Goal: Task Accomplishment & Management: Use online tool/utility

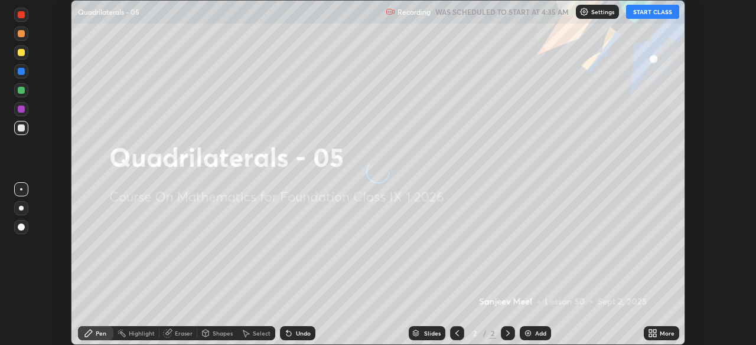
scroll to position [345, 755]
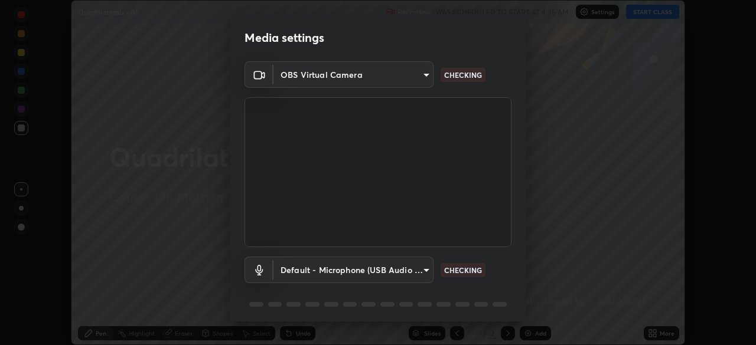
type input "8b25c008dc65e002d7ff7c75af3eca2758b959ceb282faffd64030ff43a116c5"
type input "default"
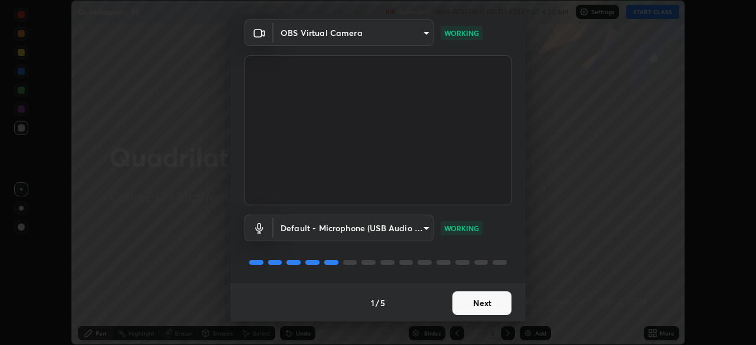
click at [486, 301] on button "Next" at bounding box center [481, 304] width 59 height 24
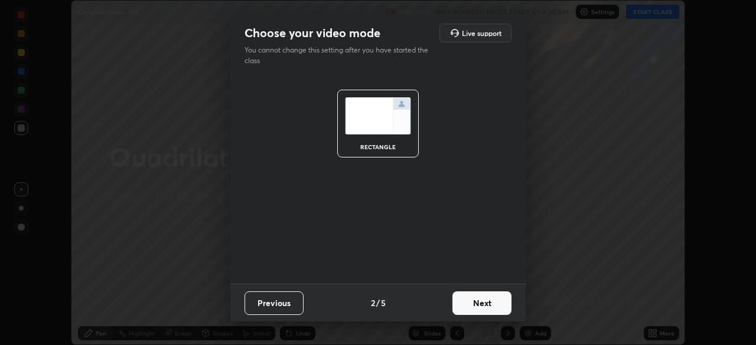
click at [497, 305] on button "Next" at bounding box center [481, 304] width 59 height 24
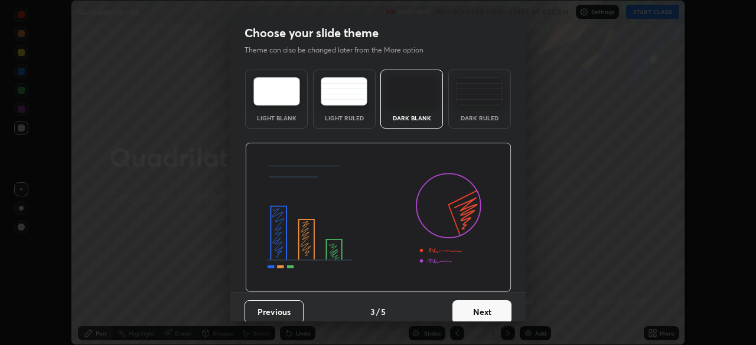
click at [500, 309] on button "Next" at bounding box center [481, 313] width 59 height 24
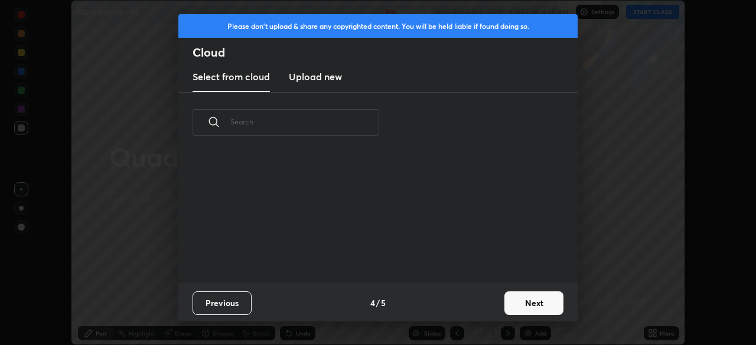
click at [525, 304] on button "Next" at bounding box center [533, 304] width 59 height 24
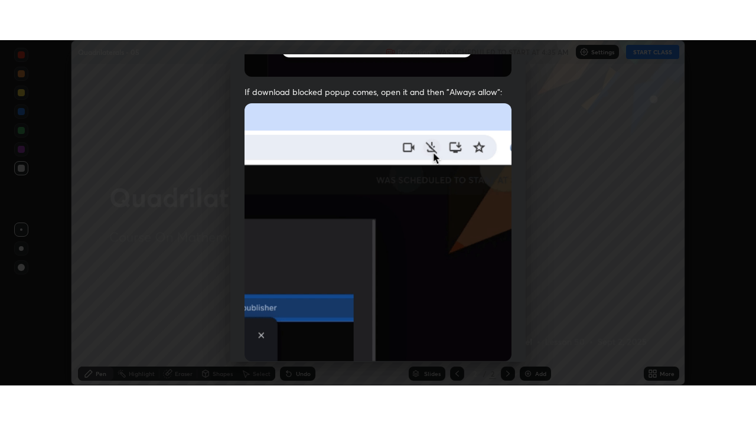
scroll to position [283, 0]
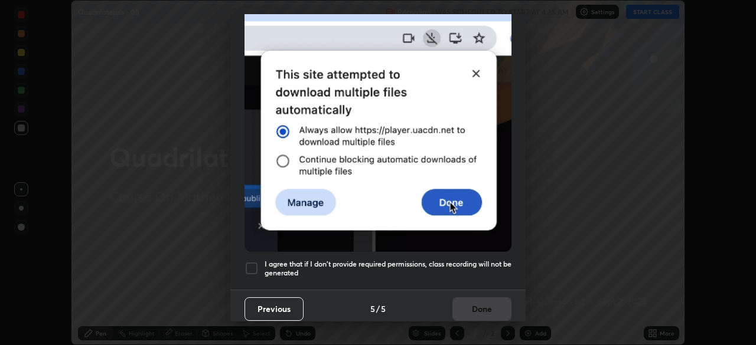
click at [474, 260] on h5 "I agree that if I don't provide required permissions, class recording will not …" at bounding box center [388, 269] width 247 height 18
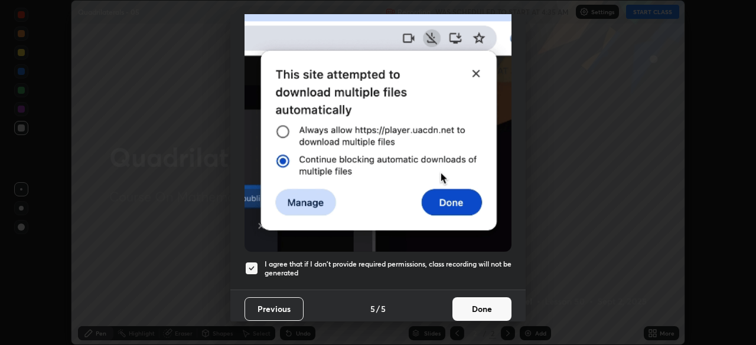
click at [483, 303] on button "Done" at bounding box center [481, 310] width 59 height 24
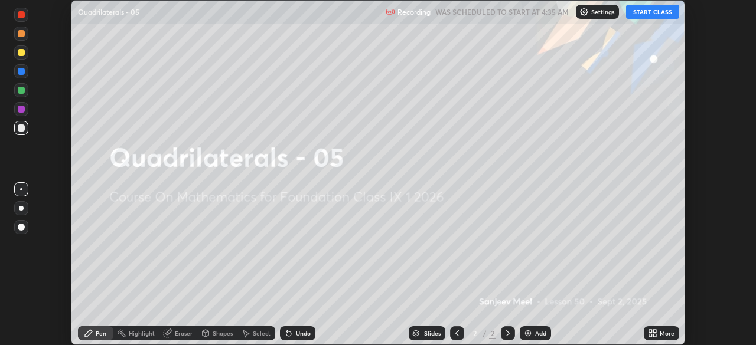
click at [651, 12] on button "START CLASS" at bounding box center [652, 12] width 53 height 14
click at [657, 333] on div "More" at bounding box center [661, 334] width 35 height 14
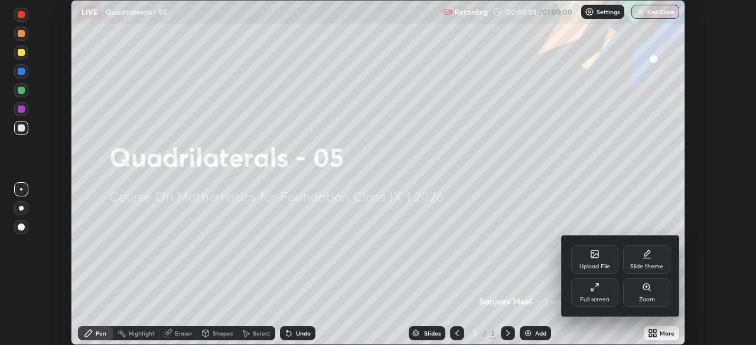
click at [606, 298] on div "Full screen" at bounding box center [595, 300] width 30 height 6
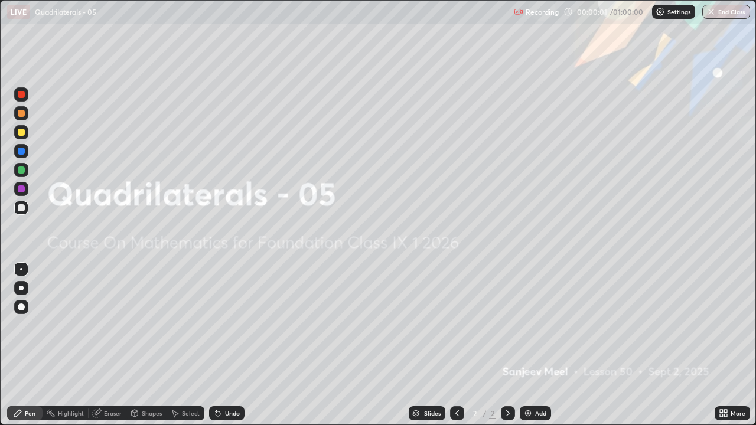
scroll to position [425, 756]
click at [538, 345] on div "Add" at bounding box center [540, 413] width 11 height 6
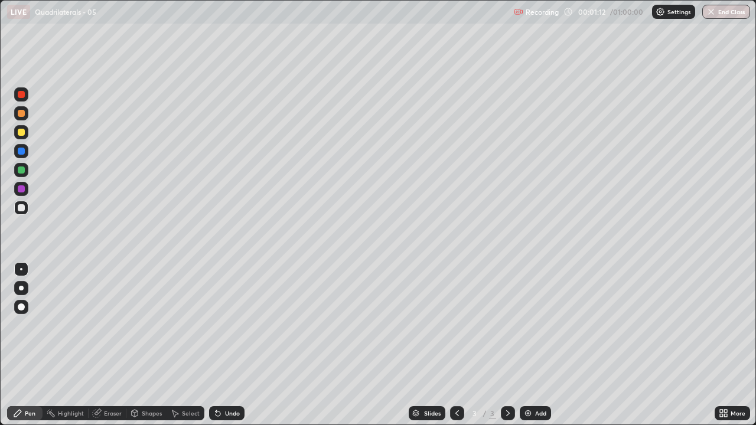
click at [22, 192] on div at bounding box center [21, 188] width 7 height 7
click at [139, 345] on div "Shapes" at bounding box center [146, 413] width 40 height 14
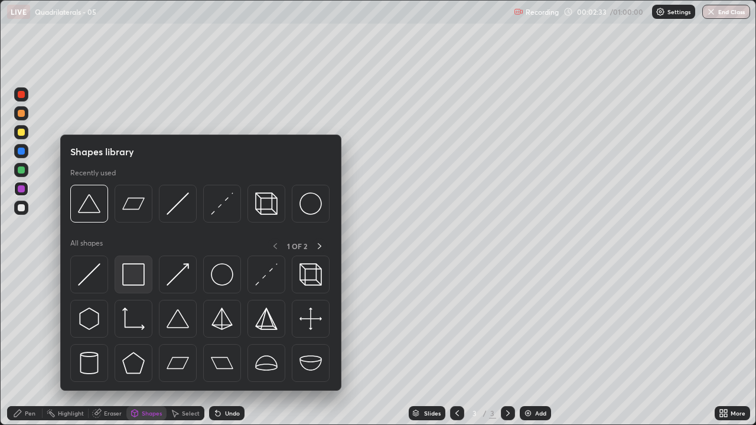
click at [140, 284] on img at bounding box center [133, 274] width 22 height 22
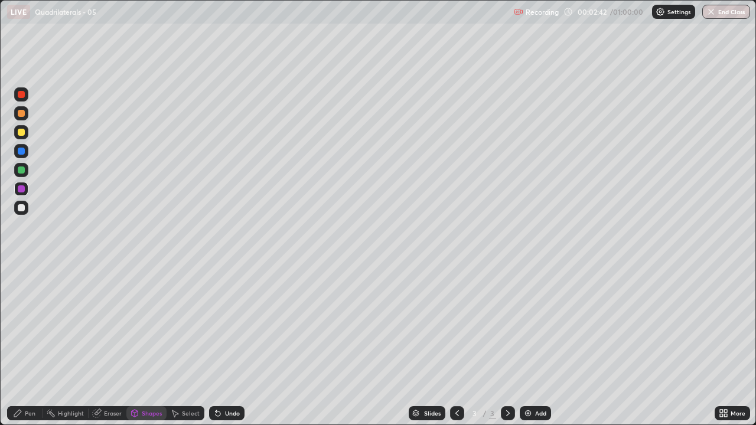
click at [142, 345] on div "Shapes" at bounding box center [152, 413] width 20 height 6
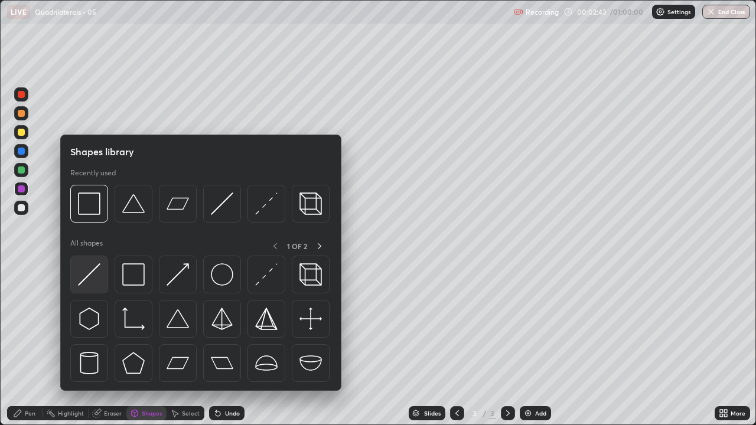
click at [92, 282] on img at bounding box center [89, 274] width 22 height 22
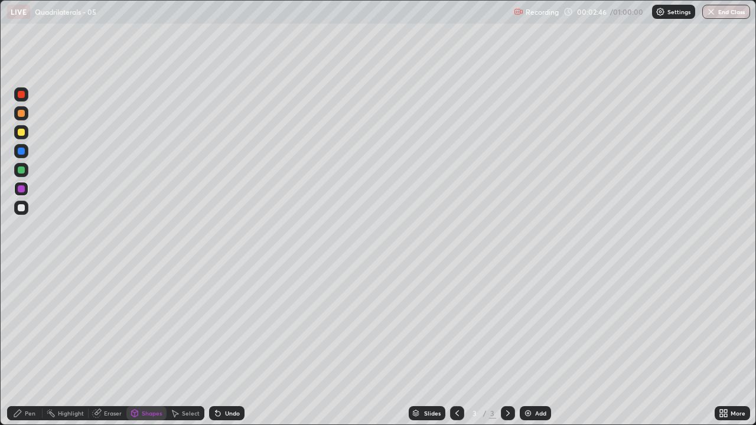
click at [135, 345] on icon at bounding box center [135, 415] width 0 height 4
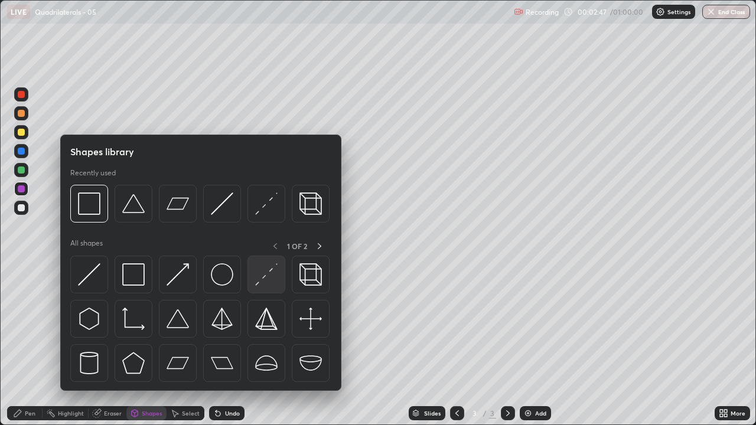
click at [260, 279] on img at bounding box center [266, 274] width 22 height 22
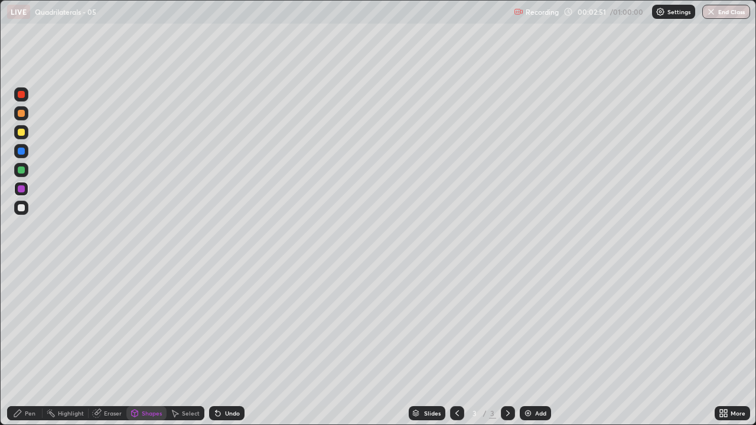
click at [229, 345] on div "Undo" at bounding box center [232, 413] width 15 height 6
click at [34, 345] on div "Pen" at bounding box center [24, 413] width 35 height 14
click at [226, 345] on div "Undo" at bounding box center [232, 413] width 15 height 6
click at [223, 345] on div "Undo" at bounding box center [226, 413] width 35 height 14
click at [222, 345] on div "Undo" at bounding box center [226, 413] width 35 height 14
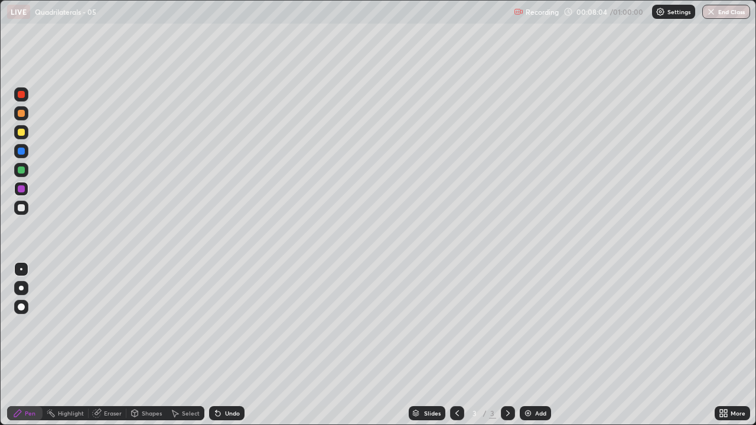
click at [220, 345] on icon at bounding box center [217, 413] width 9 height 9
click at [221, 345] on div "Undo" at bounding box center [226, 413] width 35 height 14
click at [21, 208] on div at bounding box center [21, 207] width 7 height 7
click at [21, 190] on div at bounding box center [21, 188] width 7 height 7
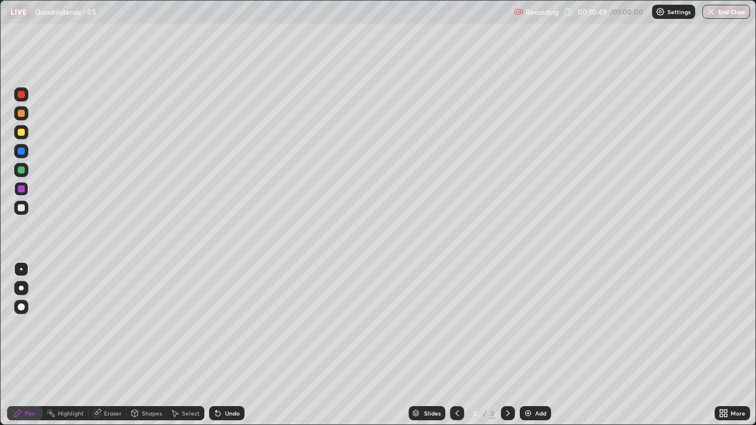
click at [76, 345] on div "Highlight" at bounding box center [71, 413] width 26 height 6
click at [22, 171] on div at bounding box center [21, 170] width 7 height 7
click at [24, 208] on div at bounding box center [21, 207] width 7 height 7
click at [21, 345] on icon at bounding box center [17, 413] width 7 height 7
click at [70, 345] on div "Highlight" at bounding box center [71, 413] width 26 height 6
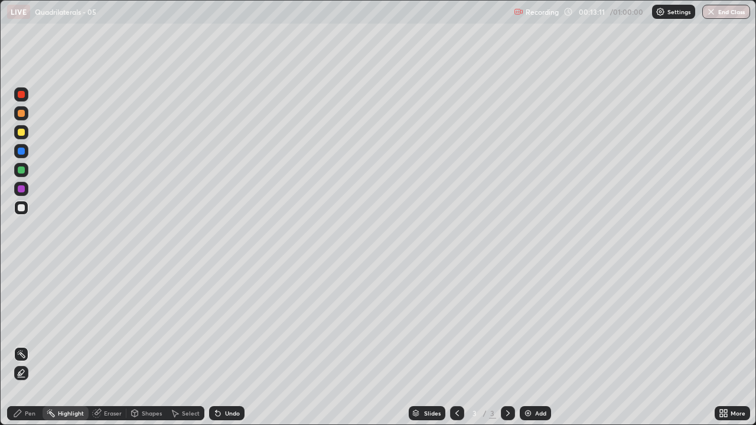
click at [22, 163] on div at bounding box center [21, 170] width 14 height 14
click at [25, 345] on div "Pen" at bounding box center [30, 413] width 11 height 6
click at [24, 210] on div at bounding box center [21, 208] width 14 height 14
click at [233, 345] on div "Undo" at bounding box center [232, 413] width 15 height 6
click at [236, 345] on div "Undo" at bounding box center [232, 413] width 15 height 6
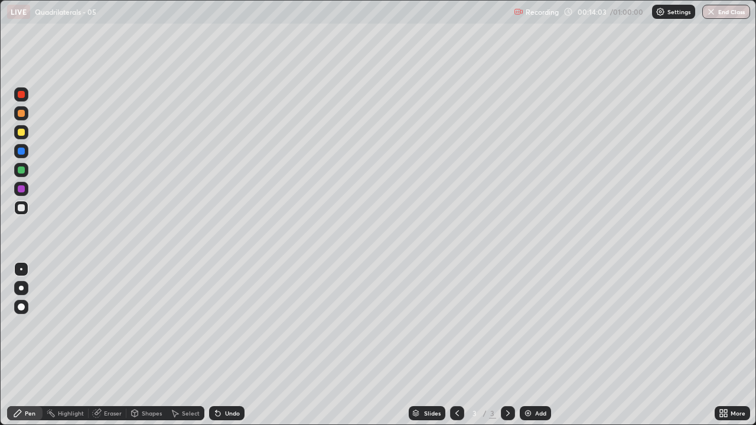
click at [233, 345] on div "Undo" at bounding box center [226, 413] width 35 height 14
click at [80, 345] on div "Highlight" at bounding box center [71, 413] width 26 height 6
click at [22, 191] on div at bounding box center [21, 188] width 7 height 7
click at [19, 169] on div at bounding box center [21, 170] width 7 height 7
click at [27, 345] on div "Pen" at bounding box center [30, 413] width 11 height 6
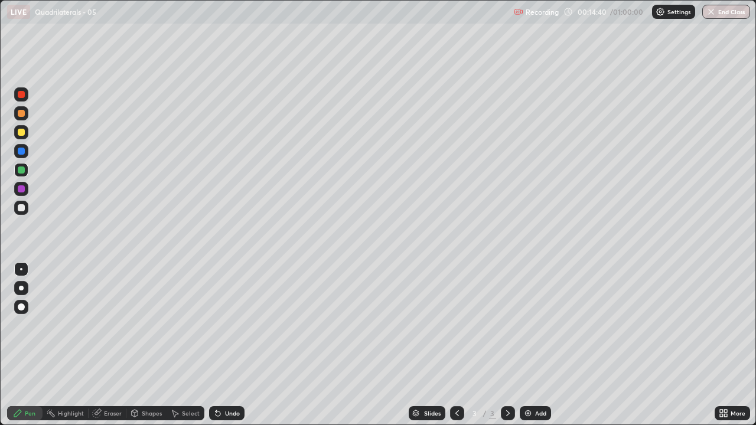
click at [21, 208] on div at bounding box center [21, 207] width 7 height 7
click at [133, 345] on div "Shapes" at bounding box center [146, 413] width 40 height 24
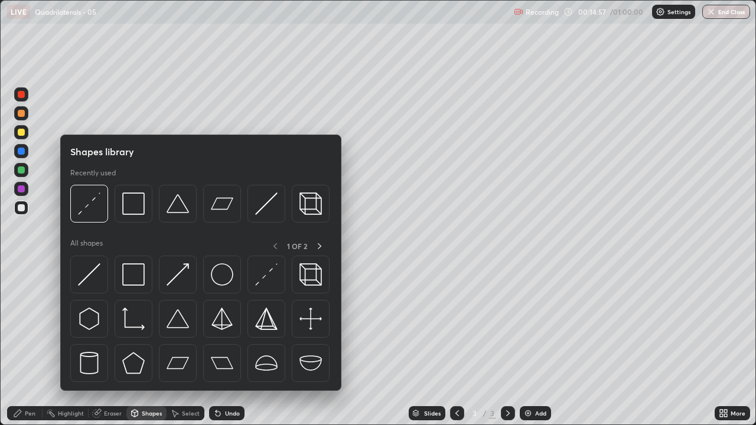
click at [28, 345] on div "Pen" at bounding box center [30, 413] width 11 height 6
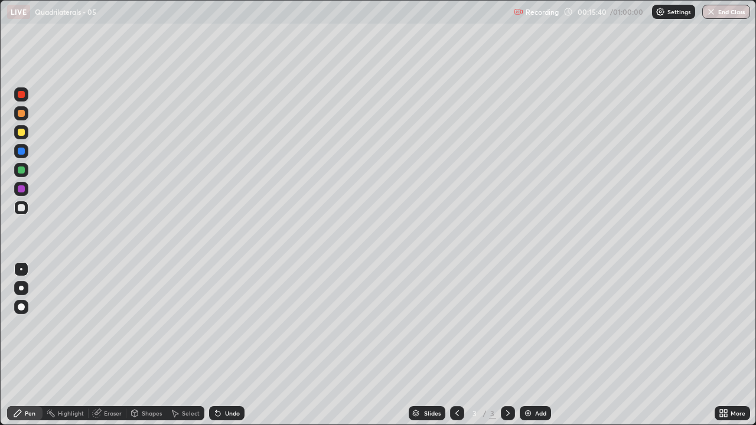
click at [230, 345] on div "Undo" at bounding box center [232, 413] width 15 height 6
click at [220, 345] on icon at bounding box center [217, 413] width 9 height 9
click at [218, 345] on icon at bounding box center [218, 414] width 5 height 5
click at [77, 345] on div "Highlight" at bounding box center [71, 413] width 26 height 6
click at [21, 171] on div at bounding box center [21, 170] width 7 height 7
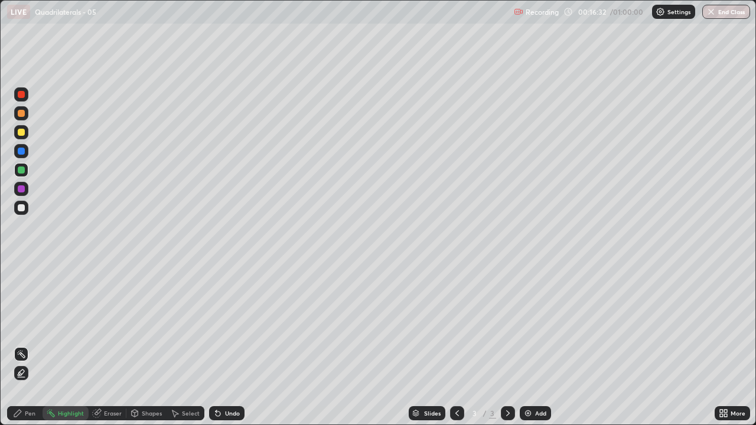
click at [22, 345] on icon at bounding box center [21, 372] width 9 height 9
click at [216, 345] on icon at bounding box center [216, 410] width 1 height 1
click at [216, 345] on icon at bounding box center [217, 413] width 9 height 9
click at [216, 345] on icon at bounding box center [218, 414] width 5 height 5
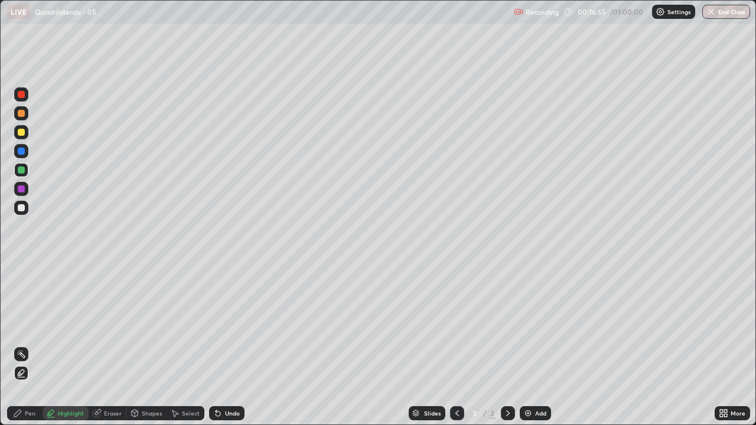
click at [216, 345] on icon at bounding box center [218, 414] width 5 height 5
click at [213, 345] on icon at bounding box center [217, 413] width 9 height 9
click at [217, 345] on icon at bounding box center [218, 414] width 5 height 5
click at [218, 345] on icon at bounding box center [218, 414] width 5 height 5
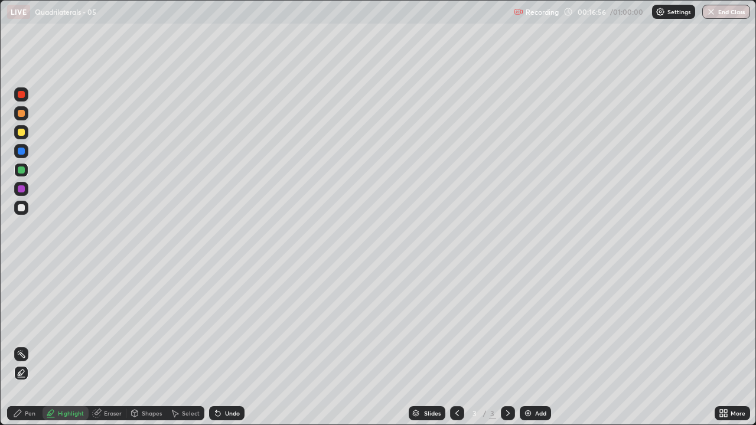
click at [216, 345] on icon at bounding box center [218, 414] width 5 height 5
click at [218, 345] on icon at bounding box center [218, 414] width 5 height 5
click at [217, 345] on icon at bounding box center [218, 414] width 5 height 5
click at [219, 345] on icon at bounding box center [217, 413] width 9 height 9
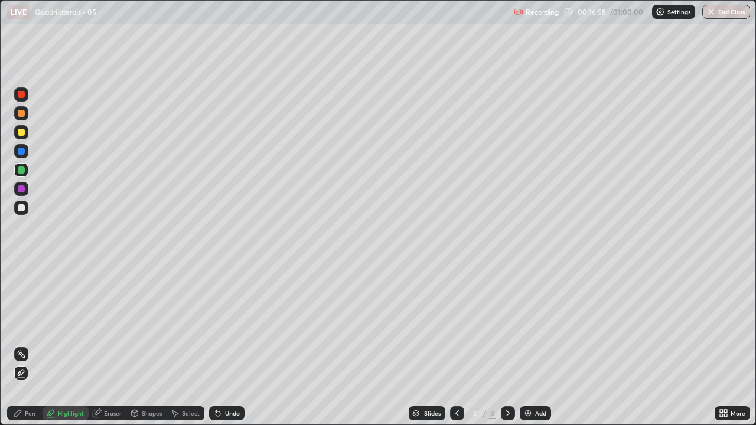
click at [217, 345] on icon at bounding box center [218, 414] width 5 height 5
click at [216, 345] on icon at bounding box center [216, 410] width 1 height 1
click at [29, 345] on div "Pen" at bounding box center [30, 413] width 11 height 6
click at [23, 208] on div at bounding box center [21, 207] width 7 height 7
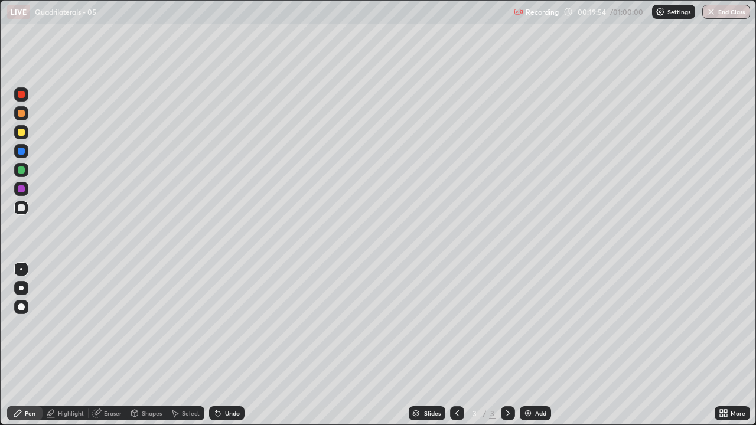
click at [546, 345] on div "Add" at bounding box center [535, 413] width 31 height 14
click at [25, 188] on div at bounding box center [21, 189] width 14 height 14
click at [227, 345] on div "Undo" at bounding box center [226, 413] width 35 height 14
click at [20, 204] on div at bounding box center [21, 207] width 7 height 7
click at [228, 345] on div "Undo" at bounding box center [232, 413] width 15 height 6
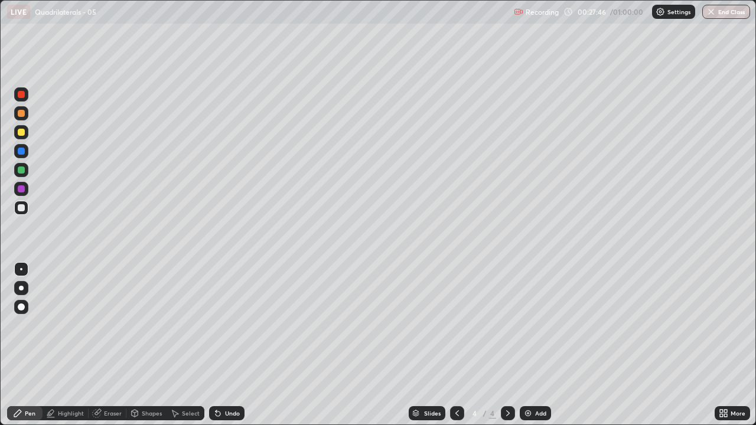
click at [231, 345] on div "Undo" at bounding box center [226, 413] width 35 height 14
click at [229, 345] on div "Undo" at bounding box center [226, 413] width 35 height 14
click at [105, 345] on div "Eraser" at bounding box center [113, 413] width 18 height 6
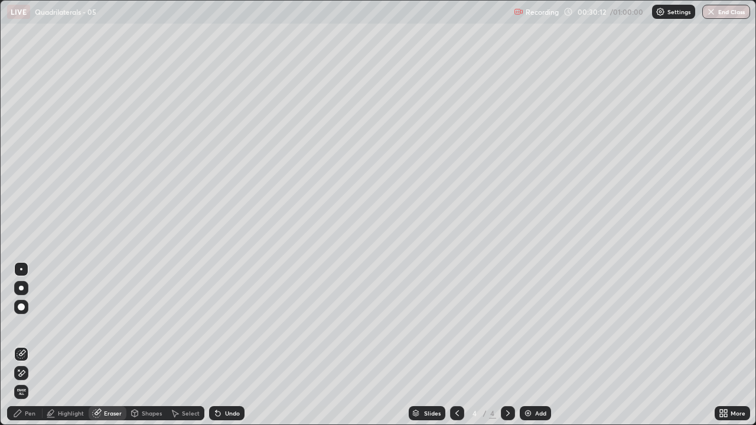
click at [21, 302] on div at bounding box center [21, 307] width 14 height 14
click at [25, 345] on icon at bounding box center [22, 373] width 6 height 6
click at [22, 345] on icon at bounding box center [21, 354] width 9 height 9
click at [25, 345] on div "Pen" at bounding box center [30, 413] width 11 height 6
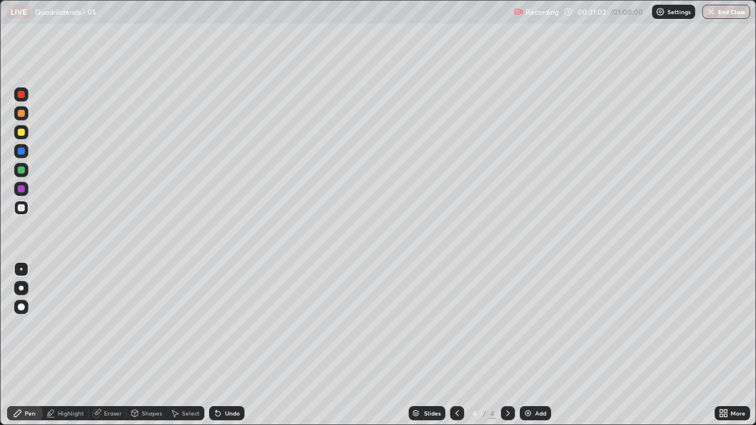
click at [216, 345] on icon at bounding box center [218, 414] width 5 height 5
click at [225, 345] on div "Undo" at bounding box center [232, 413] width 15 height 6
click at [230, 345] on div "Undo" at bounding box center [232, 413] width 15 height 6
click at [106, 345] on div "Eraser" at bounding box center [113, 413] width 18 height 6
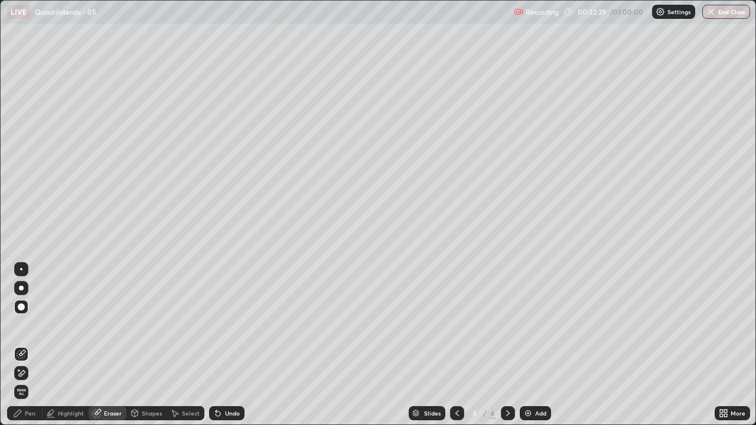
click at [26, 345] on div "Pen" at bounding box center [30, 413] width 11 height 6
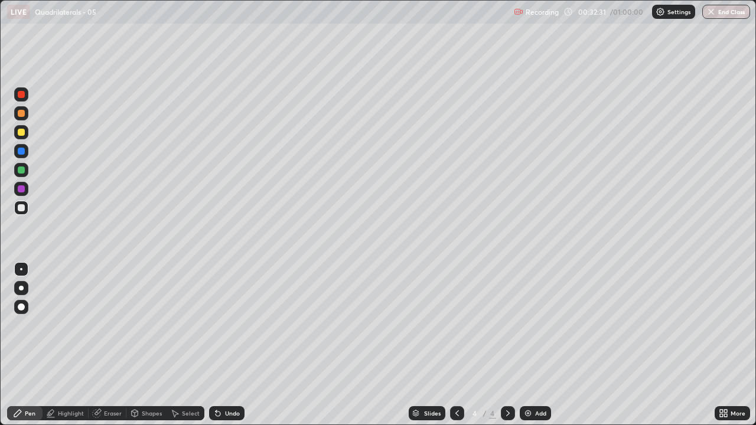
click at [221, 345] on div "Undo" at bounding box center [226, 413] width 35 height 14
click at [216, 345] on icon at bounding box center [218, 414] width 5 height 5
click at [220, 345] on icon at bounding box center [217, 413] width 9 height 9
click at [221, 345] on div "Undo" at bounding box center [226, 413] width 35 height 14
click at [225, 345] on div "Undo" at bounding box center [232, 413] width 15 height 6
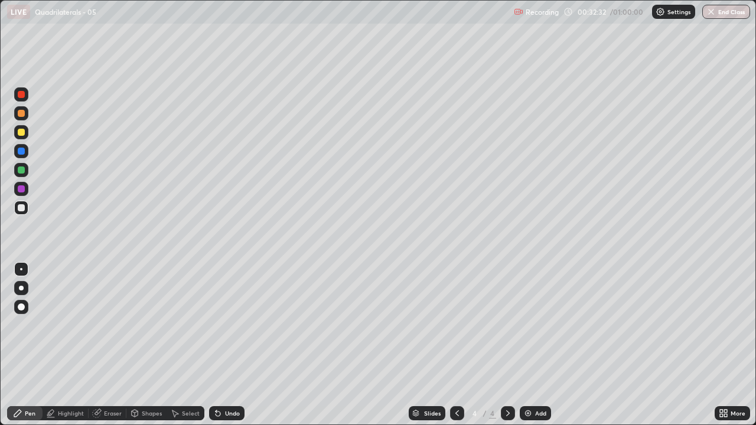
click at [225, 345] on div "Undo" at bounding box center [232, 413] width 15 height 6
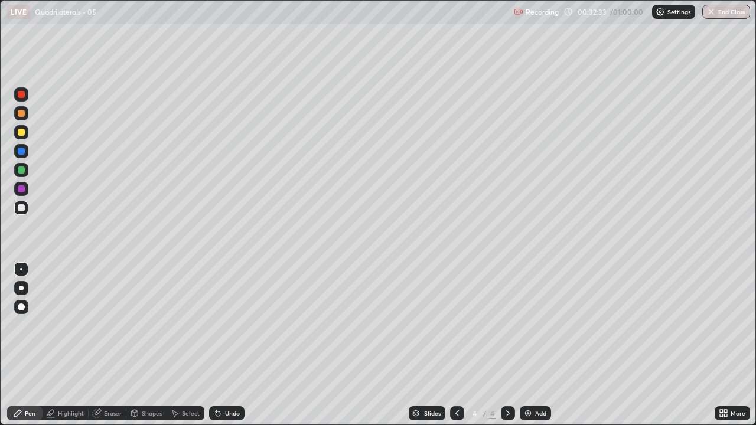
click at [225, 345] on div "Undo" at bounding box center [232, 413] width 15 height 6
click at [531, 345] on div "Add" at bounding box center [535, 413] width 31 height 14
click at [20, 191] on div at bounding box center [21, 188] width 7 height 7
click at [456, 345] on icon at bounding box center [456, 413] width 9 height 9
click at [509, 345] on div at bounding box center [508, 413] width 14 height 24
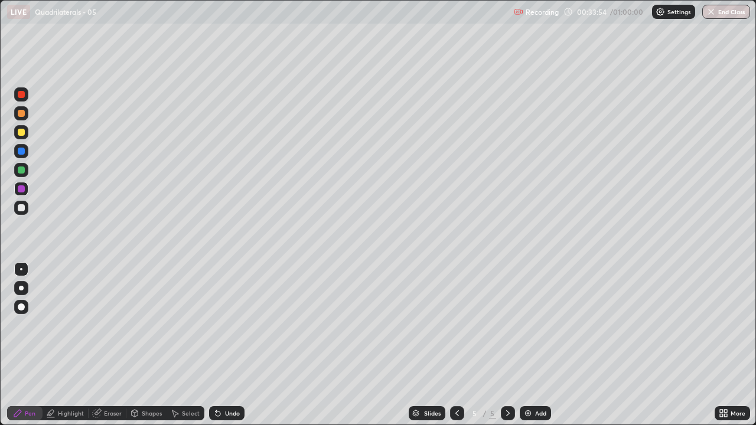
click at [21, 190] on div at bounding box center [21, 188] width 7 height 7
click at [223, 345] on div "Undo" at bounding box center [226, 413] width 35 height 14
click at [24, 202] on div at bounding box center [21, 208] width 14 height 14
click at [102, 345] on div "Eraser" at bounding box center [108, 413] width 38 height 14
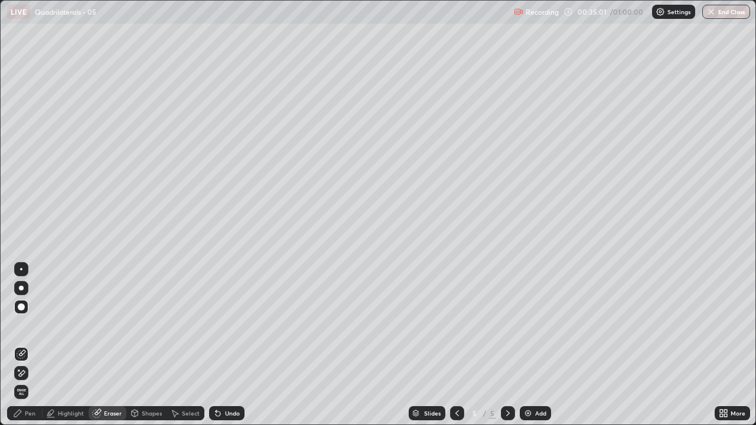
click at [21, 269] on div at bounding box center [21, 269] width 2 height 2
click at [23, 345] on div "Pen" at bounding box center [24, 413] width 35 height 14
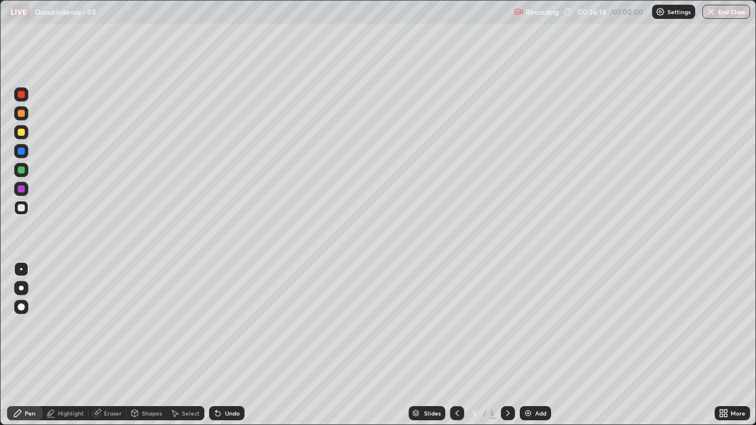
click at [24, 189] on div at bounding box center [21, 188] width 7 height 7
click at [24, 210] on div at bounding box center [21, 207] width 7 height 7
click at [103, 345] on div "Eraser" at bounding box center [108, 413] width 38 height 14
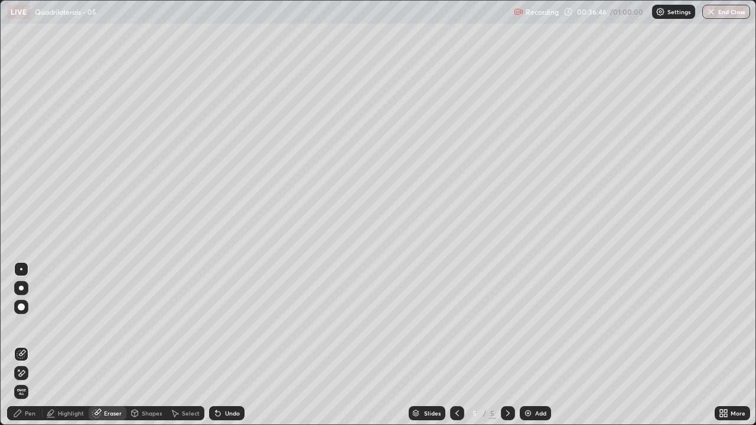
click at [28, 345] on div "Pen" at bounding box center [30, 413] width 11 height 6
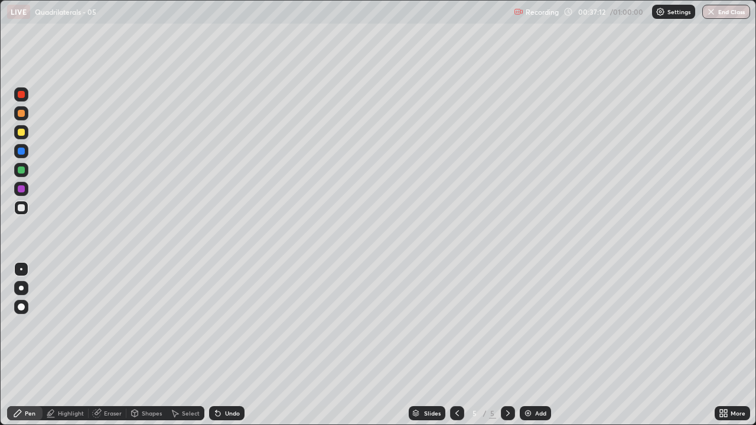
click at [74, 345] on div "Highlight" at bounding box center [71, 413] width 26 height 6
click at [22, 185] on div at bounding box center [21, 188] width 7 height 7
click at [30, 345] on div "Pen" at bounding box center [30, 413] width 11 height 6
click at [24, 206] on div at bounding box center [21, 207] width 7 height 7
click at [216, 345] on icon at bounding box center [218, 414] width 5 height 5
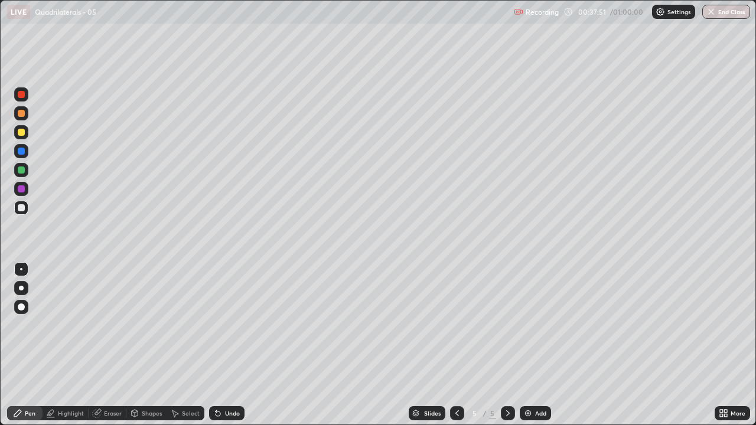
click at [210, 345] on div "Undo" at bounding box center [226, 413] width 35 height 14
click at [211, 345] on div "Undo" at bounding box center [226, 413] width 35 height 14
click at [216, 345] on icon at bounding box center [218, 414] width 5 height 5
click at [62, 345] on div "Highlight" at bounding box center [66, 413] width 46 height 14
click at [21, 345] on icon at bounding box center [21, 354] width 1 height 1
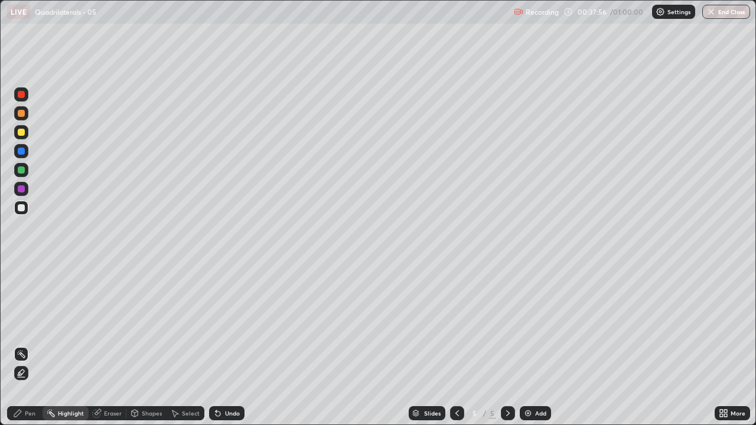
click at [27, 345] on div "Pen" at bounding box center [24, 413] width 35 height 14
click at [19, 190] on div at bounding box center [21, 188] width 7 height 7
click at [21, 208] on div at bounding box center [21, 207] width 7 height 7
click at [74, 345] on div "Highlight" at bounding box center [71, 413] width 26 height 6
click at [21, 188] on div at bounding box center [21, 188] width 7 height 7
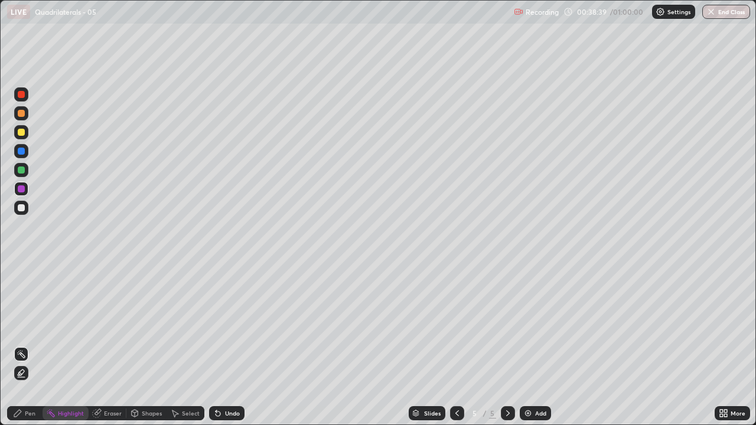
click at [28, 345] on div "Pen" at bounding box center [30, 413] width 11 height 6
click at [21, 207] on div at bounding box center [21, 207] width 7 height 7
click at [71, 345] on div "Highlight" at bounding box center [71, 413] width 26 height 6
click at [21, 189] on div at bounding box center [21, 188] width 7 height 7
click at [24, 345] on div "Pen" at bounding box center [24, 413] width 35 height 14
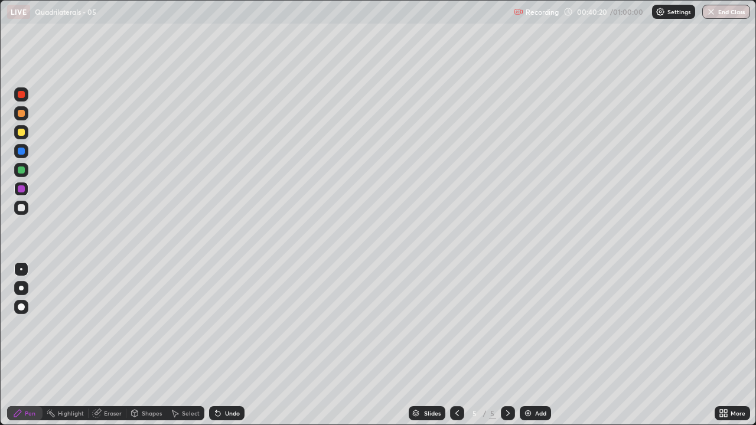
click at [22, 207] on div at bounding box center [21, 207] width 7 height 7
click at [27, 188] on div at bounding box center [21, 189] width 14 height 14
click at [25, 207] on div at bounding box center [21, 208] width 14 height 14
click at [80, 345] on div "Highlight" at bounding box center [71, 413] width 26 height 6
click at [26, 188] on div at bounding box center [21, 189] width 14 height 14
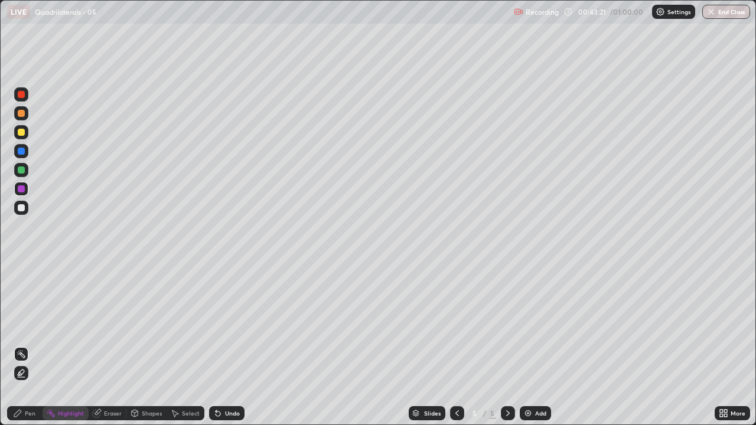
click at [34, 345] on div "Pen" at bounding box center [30, 413] width 11 height 6
click at [22, 208] on div at bounding box center [21, 207] width 7 height 7
click at [216, 345] on icon at bounding box center [218, 414] width 5 height 5
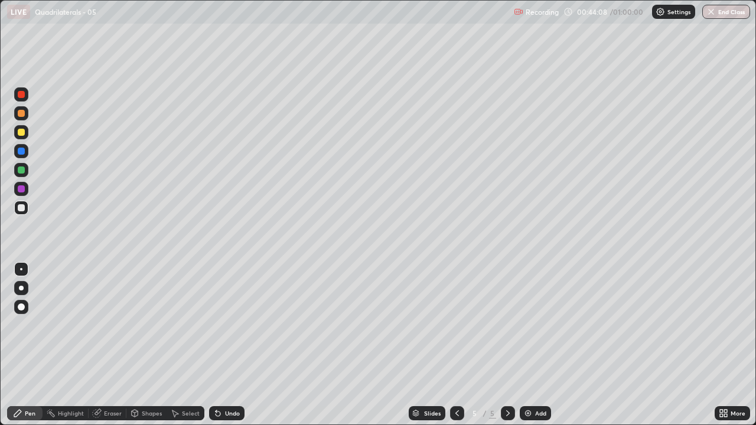
click at [216, 345] on icon at bounding box center [216, 410] width 1 height 1
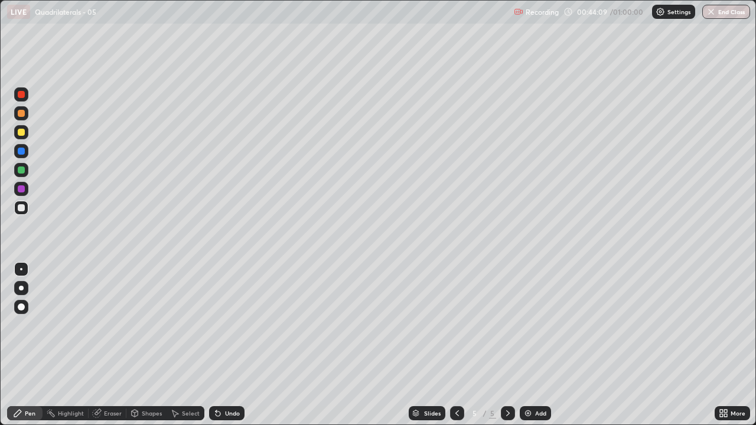
click at [214, 345] on div "Undo" at bounding box center [226, 413] width 35 height 14
click at [213, 345] on div "Undo" at bounding box center [226, 413] width 35 height 14
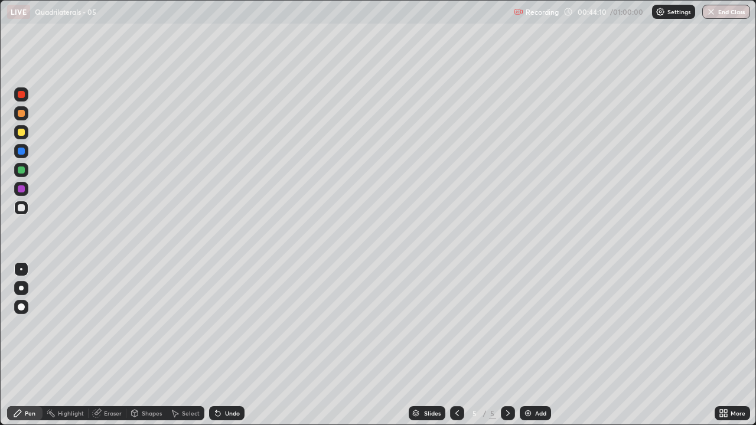
click at [213, 345] on div "Undo" at bounding box center [226, 413] width 35 height 14
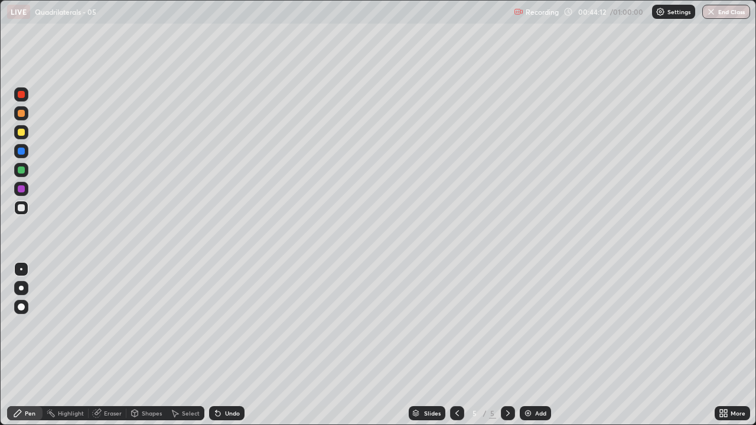
click at [213, 345] on div "Undo" at bounding box center [226, 413] width 35 height 14
click at [216, 345] on icon at bounding box center [216, 410] width 1 height 1
click at [20, 190] on div at bounding box center [21, 188] width 7 height 7
click at [71, 345] on div "Highlight" at bounding box center [71, 413] width 26 height 6
click at [30, 345] on div "Pen" at bounding box center [30, 413] width 11 height 6
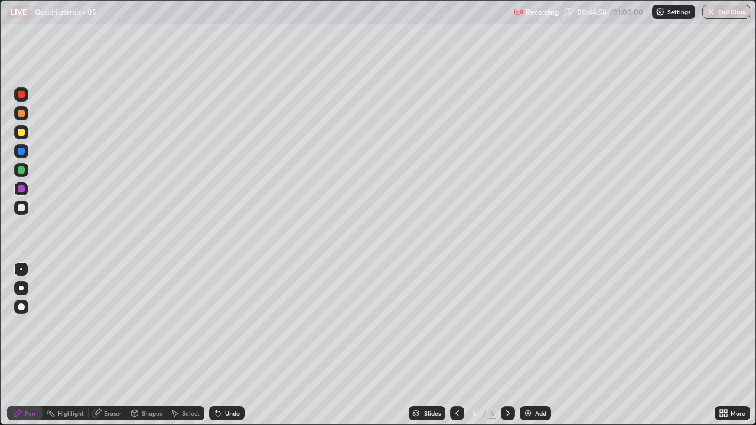
click at [22, 208] on div at bounding box center [21, 207] width 7 height 7
click at [109, 345] on div "Eraser" at bounding box center [113, 413] width 18 height 6
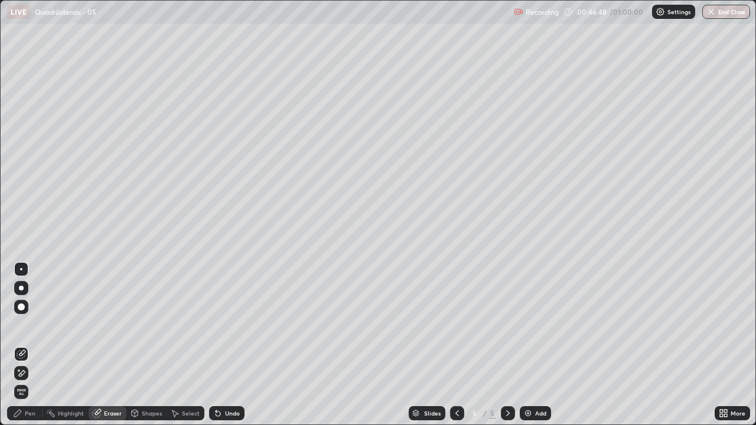
click at [28, 308] on div at bounding box center [21, 307] width 14 height 14
click at [28, 345] on div "Pen" at bounding box center [30, 413] width 11 height 6
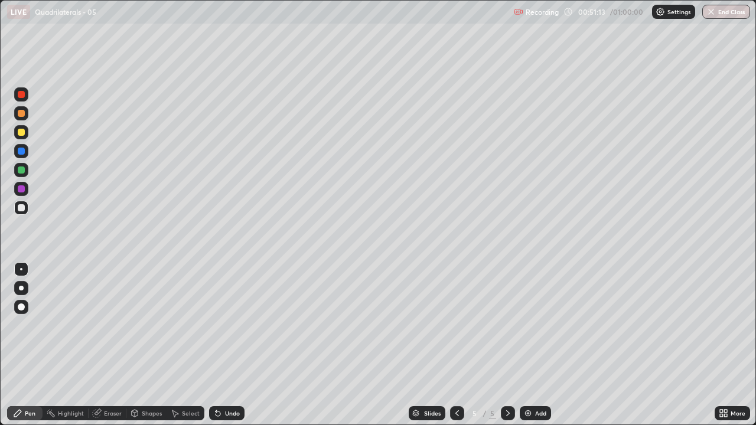
click at [68, 345] on div "Highlight" at bounding box center [71, 413] width 26 height 6
click at [19, 190] on div at bounding box center [21, 188] width 7 height 7
click at [536, 345] on div "Add" at bounding box center [535, 413] width 31 height 14
click at [32, 345] on div "Pen" at bounding box center [30, 413] width 11 height 6
click at [24, 208] on div at bounding box center [21, 207] width 7 height 7
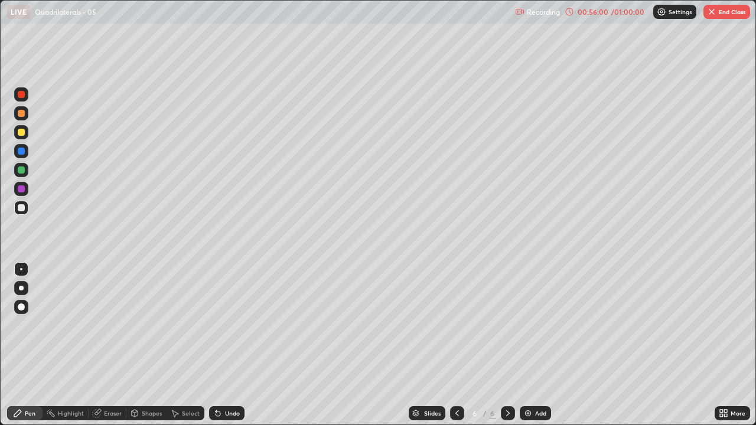
click at [722, 16] on button "End Class" at bounding box center [726, 12] width 47 height 14
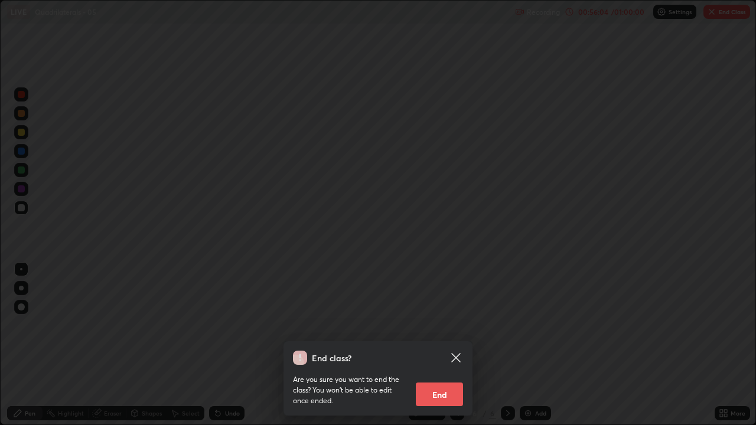
click at [442, 345] on button "End" at bounding box center [439, 395] width 47 height 24
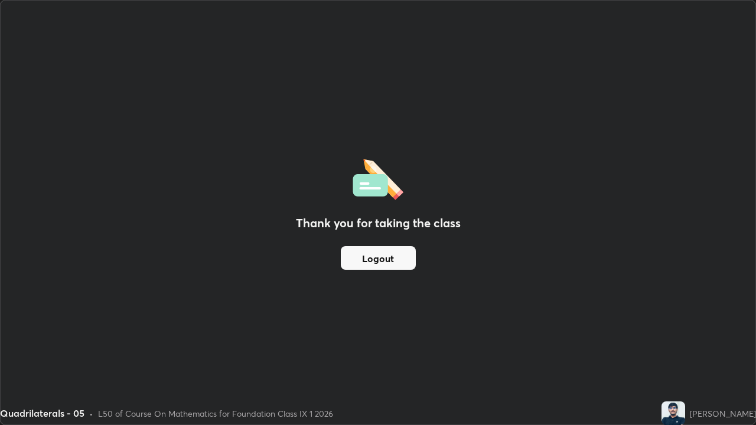
click at [442, 345] on div "Thank you for taking the class Logout" at bounding box center [378, 213] width 755 height 424
click at [381, 260] on button "Logout" at bounding box center [378, 258] width 75 height 24
